Goal: Transaction & Acquisition: Purchase product/service

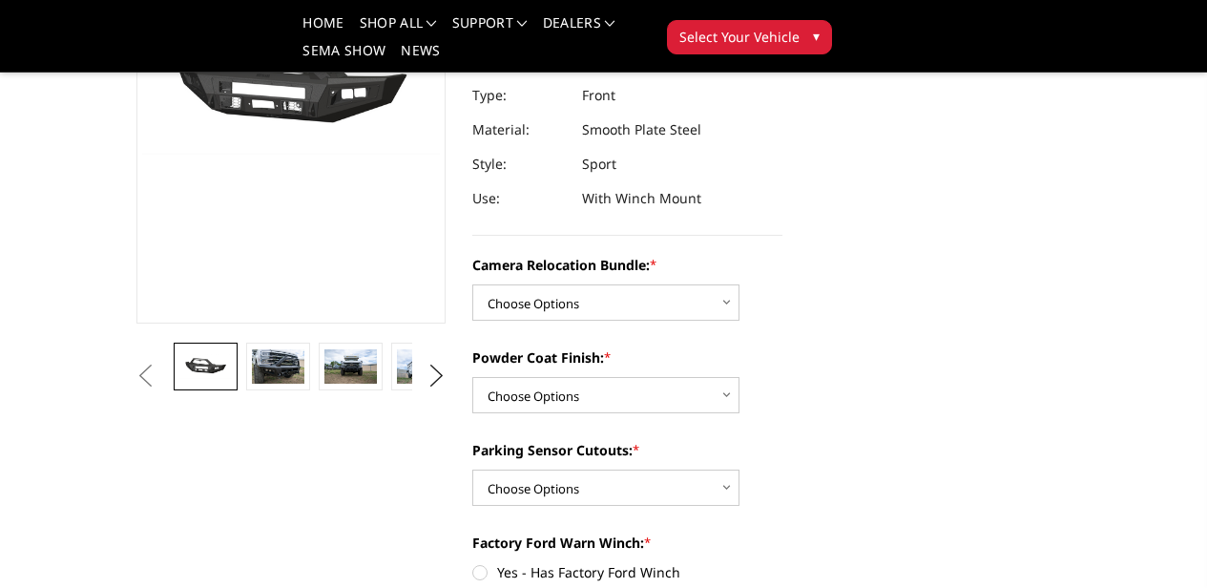
scroll to position [262, 0]
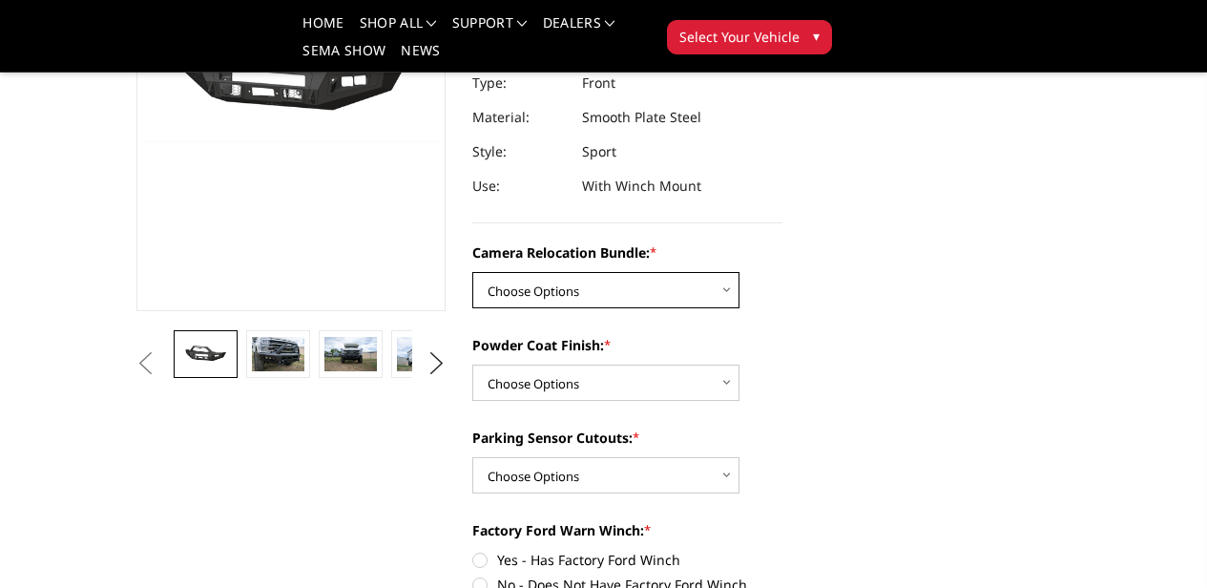
click at [648, 272] on select "Choose Options WITHOUT Camera Relocation Bundle WITH Camera Relocation Bundle" at bounding box center [605, 290] width 267 height 36
select select "2614"
click at [472, 272] on select "Choose Options WITHOUT Camera Relocation Bundle WITH Camera Relocation Bundle" at bounding box center [605, 290] width 267 height 36
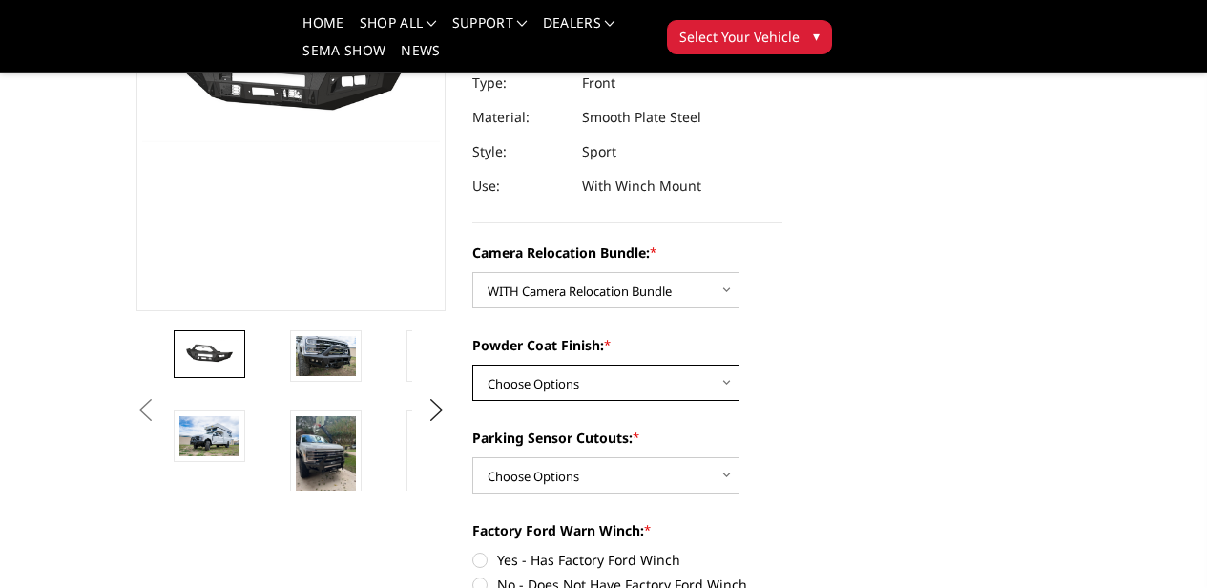
click at [601, 364] on select "Choose Options Textured Black Powder Coat Bare Metal" at bounding box center [605, 382] width 267 height 36
select select "2613"
click at [472, 364] on select "Choose Options Textured Black Powder Coat Bare Metal" at bounding box center [605, 382] width 267 height 36
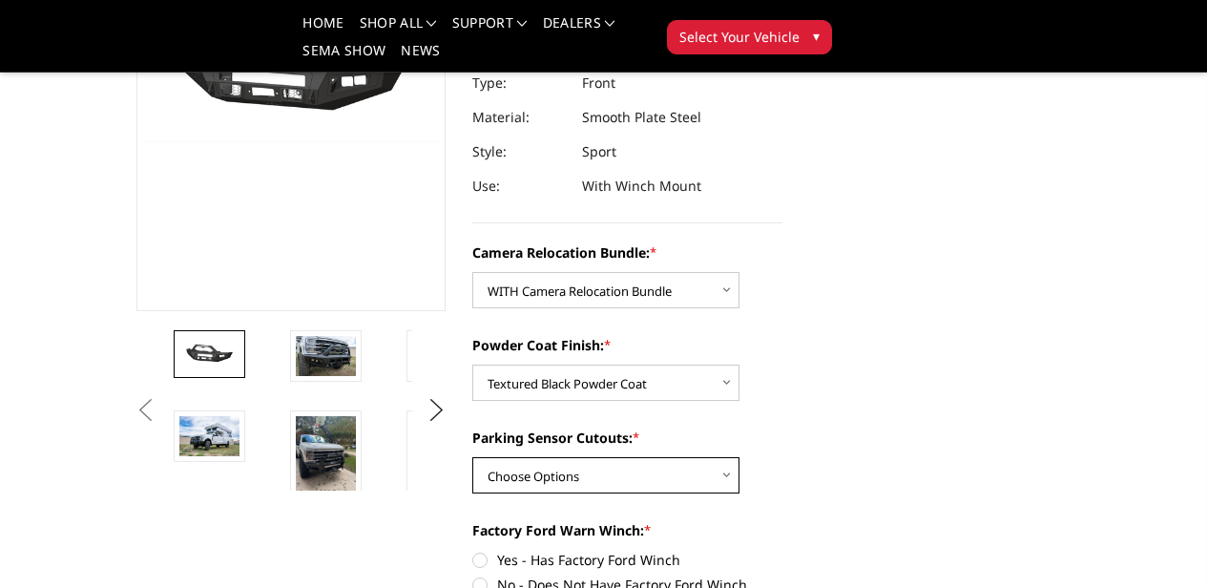
click at [589, 457] on select "Choose Options Yes - With Parking Sensor Cutouts No - Without Parking Sensor Cu…" at bounding box center [605, 475] width 267 height 36
select select "2611"
click at [472, 457] on select "Choose Options Yes - With Parking Sensor Cutouts No - Without Parking Sensor Cu…" at bounding box center [605, 475] width 267 height 36
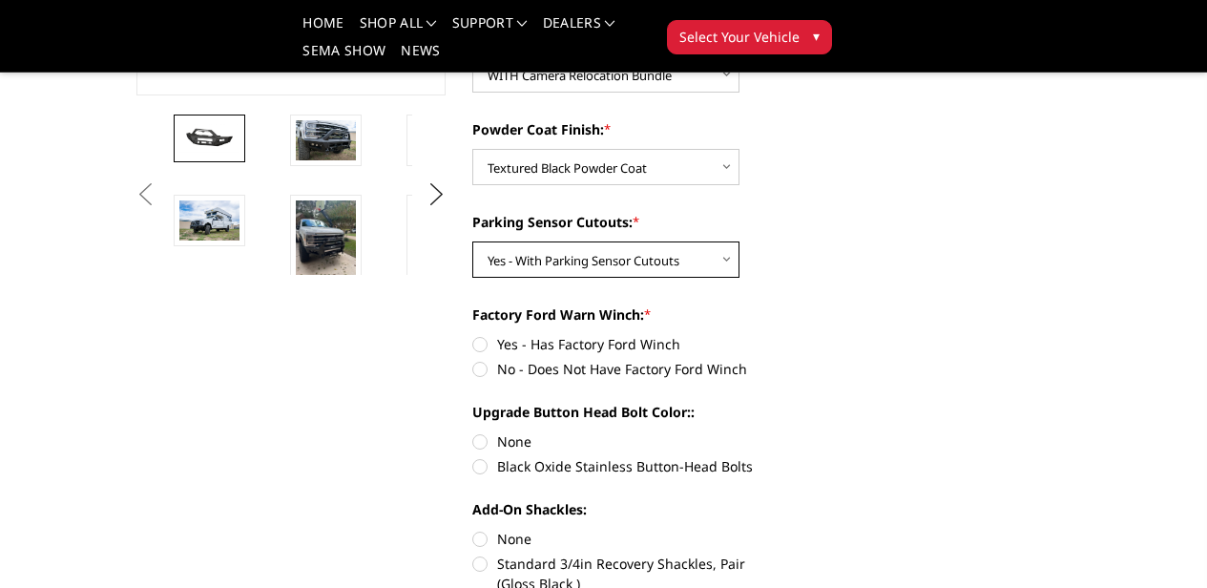
scroll to position [479, 0]
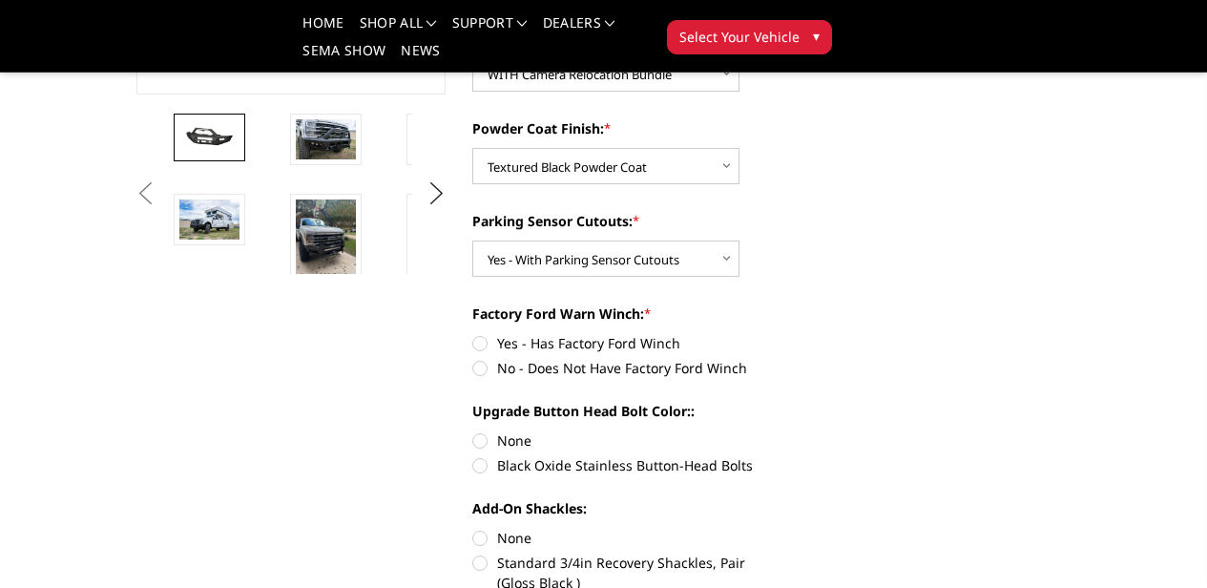
click at [472, 333] on label "Yes - Has Factory Ford Winch" at bounding box center [627, 343] width 310 height 20
click at [472, 333] on input "Yes - Has Factory Ford Winch" at bounding box center [472, 333] width 1 height 1
radio input "true"
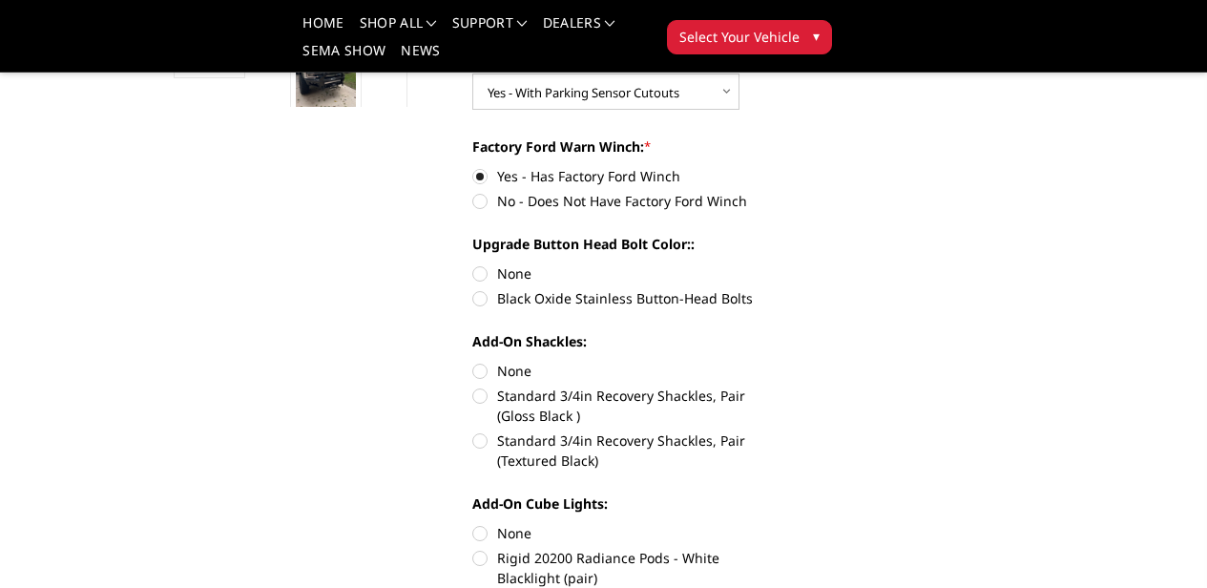
scroll to position [653, 0]
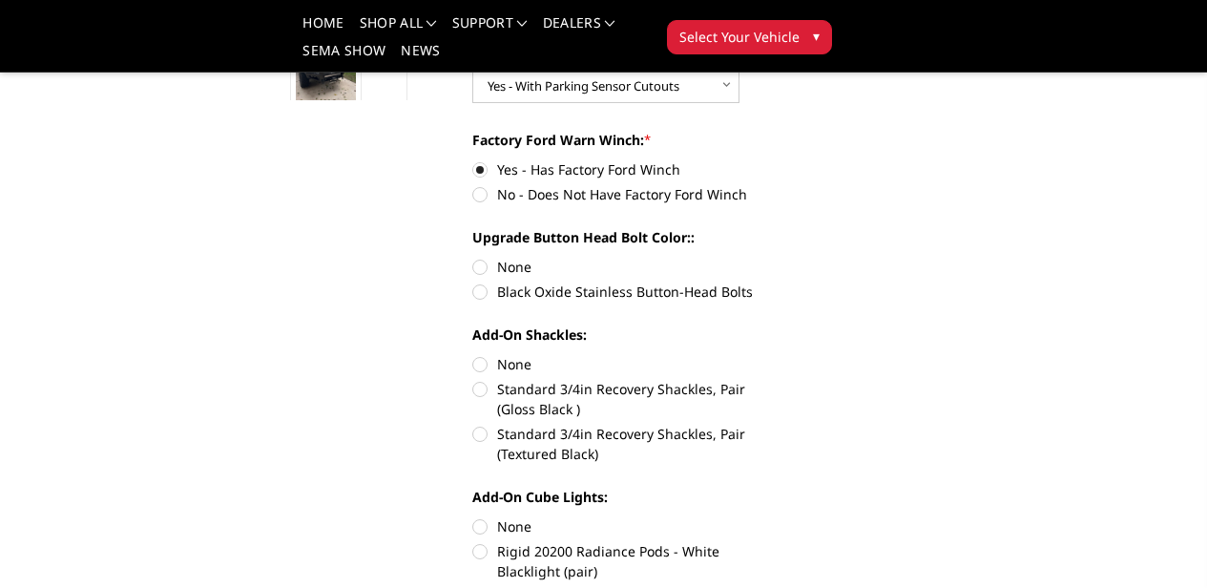
click at [475, 257] on label "None" at bounding box center [627, 267] width 310 height 20
click at [473, 257] on input "None" at bounding box center [472, 257] width 1 height 1
radio input "true"
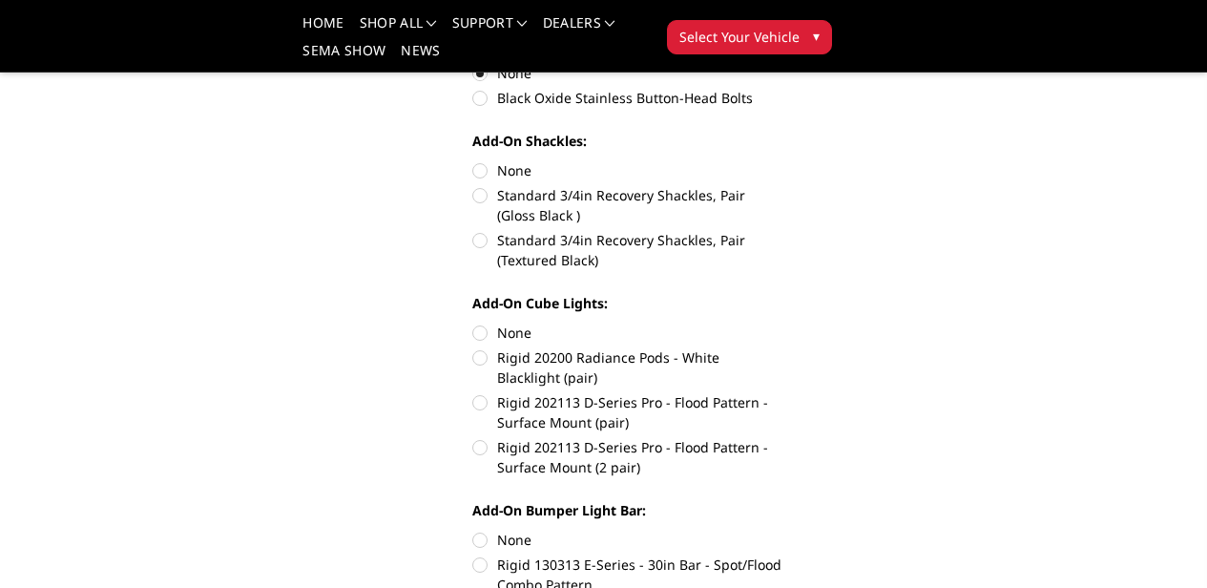
scroll to position [847, 0]
click at [472, 436] on label "Rigid 202113 D-Series Pro - Flood Pattern - Surface Mount (2 pair)" at bounding box center [627, 456] width 310 height 40
click at [782, 391] on input "Rigid 202113 D-Series Pro - Flood Pattern - Surface Mount (2 pair)" at bounding box center [782, 391] width 1 height 1
radio input "true"
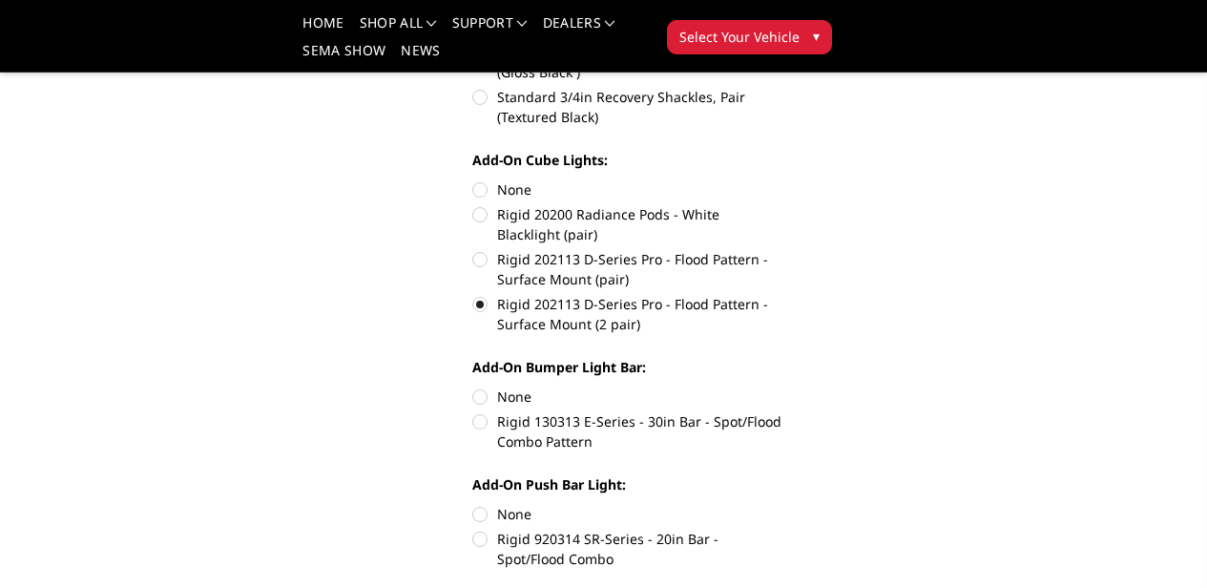
scroll to position [990, 0]
click at [476, 410] on label "Rigid 130313 E-Series - 30in Bar - Spot/Flood Combo Pattern" at bounding box center [627, 430] width 310 height 40
click at [782, 385] on input "Rigid 130313 E-Series - 30in Bar - Spot/Flood Combo Pattern" at bounding box center [782, 385] width 1 height 1
radio input "true"
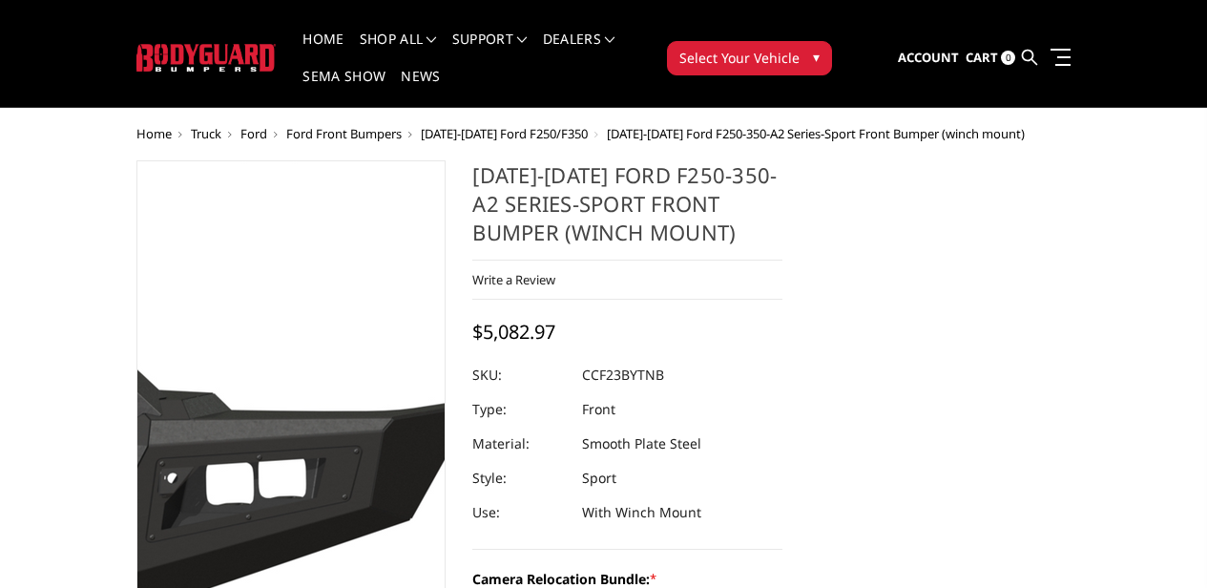
scroll to position [29, 0]
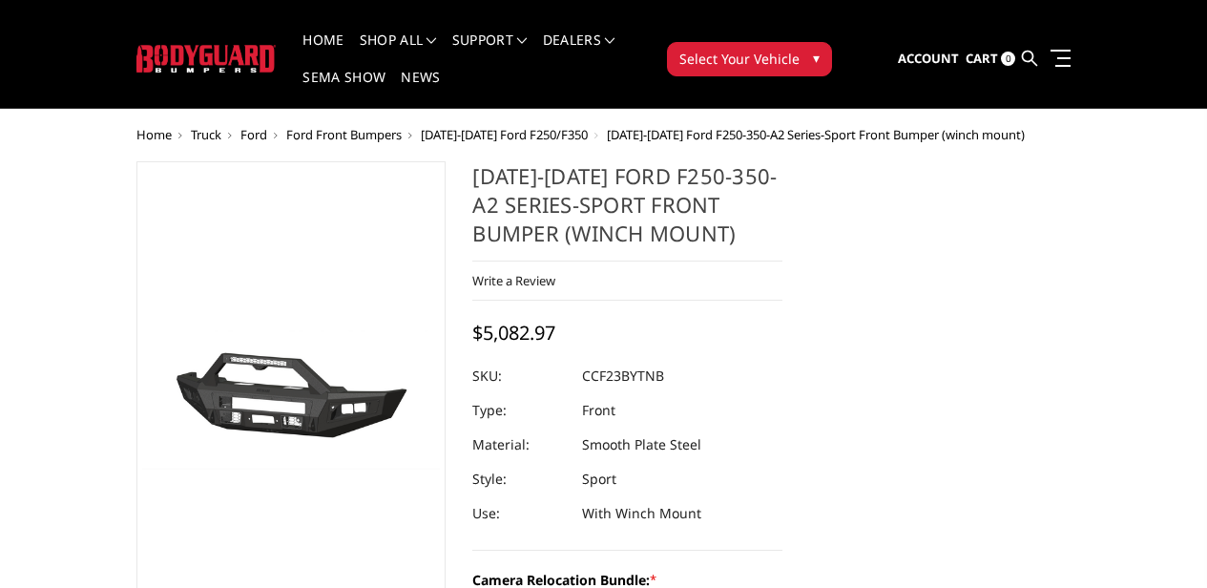
drag, startPoint x: 801, startPoint y: 354, endPoint x: 831, endPoint y: 360, distance: 31.1
click at [782, 360] on dl "SKU: CCF23BYTNB UPC: Type: Front Material: Smooth Plate Steel Style: Sport Use:…" at bounding box center [627, 445] width 310 height 172
